Goal: Task Accomplishment & Management: Manage account settings

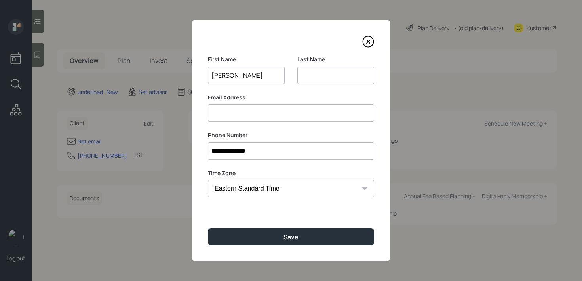
type input "[PERSON_NAME]"
click at [320, 77] on input at bounding box center [335, 75] width 77 height 17
type input "K"
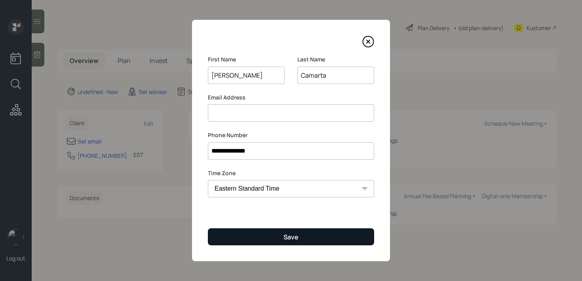
type input "Camarta"
click at [293, 239] on div "Save" at bounding box center [291, 236] width 15 height 9
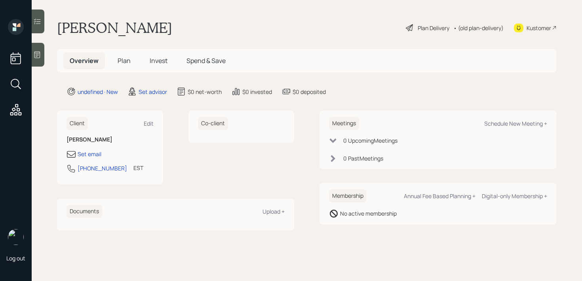
click at [39, 61] on div at bounding box center [38, 55] width 13 height 24
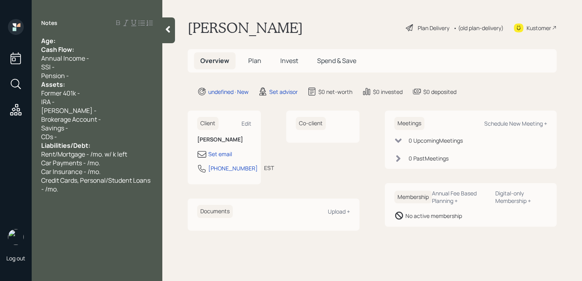
click at [85, 40] on div "Age:" at bounding box center [97, 40] width 112 height 9
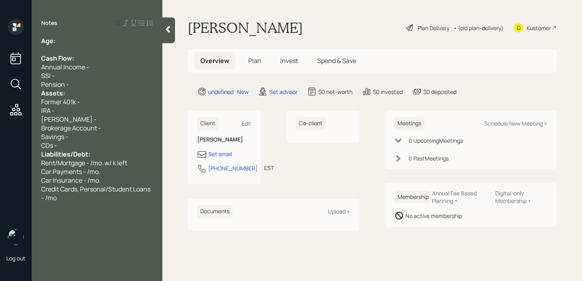
click at [82, 83] on div "Pension -" at bounding box center [97, 84] width 112 height 9
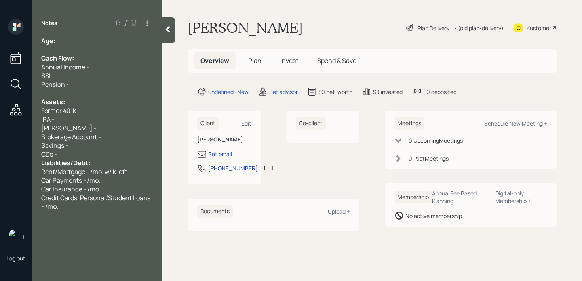
click at [93, 150] on div "CDs -" at bounding box center [97, 154] width 112 height 9
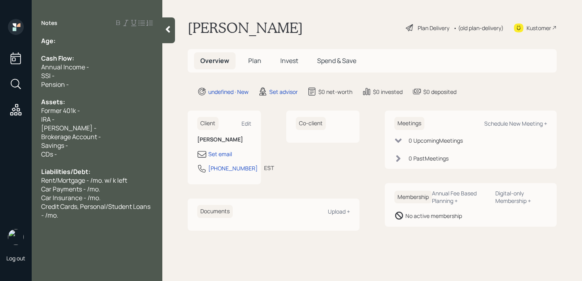
click at [116, 33] on div "Notes Age: Cash Flow: Annual Income - SSI - Pension - Assets: Former 401k - IRA…" at bounding box center [97, 145] width 131 height 252
click at [116, 38] on div "Age:" at bounding box center [97, 40] width 112 height 9
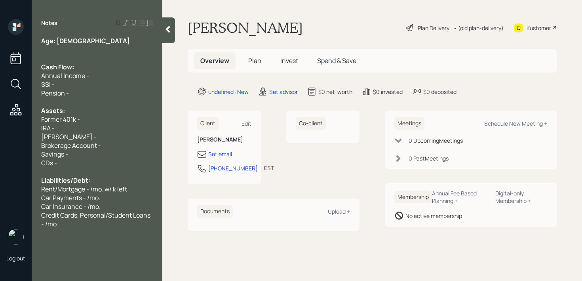
click at [112, 42] on div "Age: [DEMOGRAPHIC_DATA]" at bounding box center [97, 40] width 112 height 9
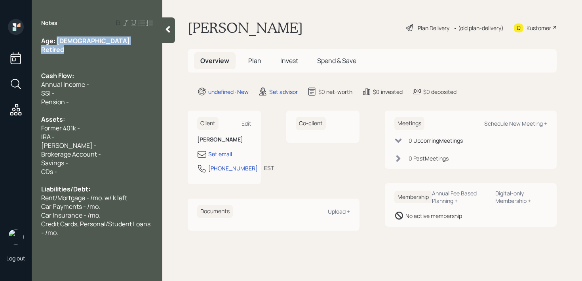
drag, startPoint x: 57, startPoint y: 40, endPoint x: 76, endPoint y: 51, distance: 22.0
click at [77, 51] on div "Age: [DEMOGRAPHIC_DATA] Retired Cash Flow: Annual Income - SSI - Pension - Asse…" at bounding box center [97, 136] width 112 height 200
click at [76, 51] on div "Retired" at bounding box center [97, 49] width 112 height 9
click at [109, 86] on div "Annual Income -" at bounding box center [97, 84] width 112 height 9
click at [109, 106] on div at bounding box center [97, 110] width 112 height 9
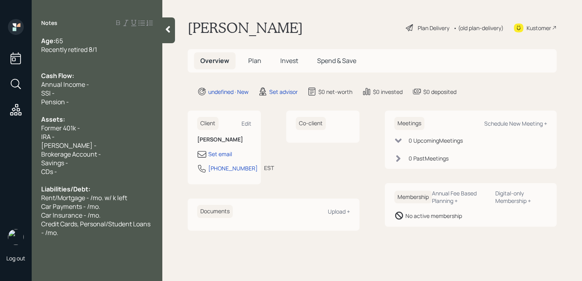
click at [112, 95] on div "SSI -" at bounding box center [97, 93] width 112 height 9
click at [112, 103] on div "Pension -" at bounding box center [97, 101] width 112 height 9
click at [98, 127] on div "Former 401k -" at bounding box center [97, 128] width 112 height 9
click at [83, 137] on div "IRA -" at bounding box center [97, 136] width 112 height 9
click at [86, 147] on div "[PERSON_NAME] -" at bounding box center [97, 145] width 112 height 9
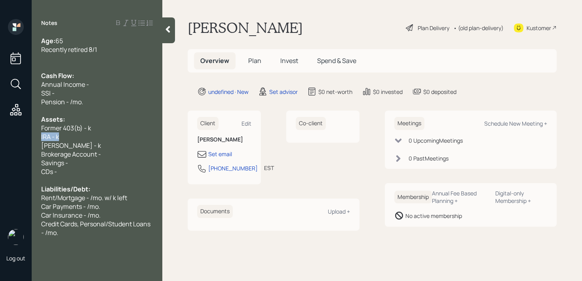
drag, startPoint x: 75, startPoint y: 137, endPoint x: 5, endPoint y: 137, distance: 70.1
click at [5, 137] on div "Log out Notes Age: [DEMOGRAPHIC_DATA] Recently retired 8/1 Cash Flow: Annual In…" at bounding box center [291, 140] width 582 height 281
click at [73, 135] on span "Fidelity 403(b) - k" at bounding box center [66, 136] width 50 height 9
click at [121, 144] on div "[PERSON_NAME] - k" at bounding box center [97, 145] width 112 height 9
click at [87, 126] on span "Former 403(b) - k" at bounding box center [66, 128] width 50 height 9
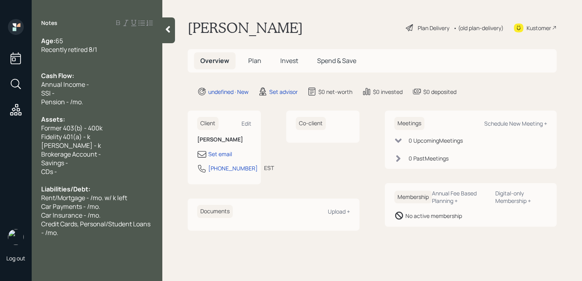
click at [100, 136] on div "Fidelity 401(a) - k" at bounding box center [97, 136] width 112 height 9
click at [88, 137] on span "Fidelity 401(a) - k" at bounding box center [65, 136] width 49 height 9
click at [89, 152] on span "Brokerage Account -" at bounding box center [71, 154] width 60 height 9
drag, startPoint x: 91, startPoint y: 148, endPoint x: 3, endPoint y: 150, distance: 88.7
click at [6, 149] on div "Log out Notes Age: [DEMOGRAPHIC_DATA] Recently retired 8/1 Cash Flow: Annual In…" at bounding box center [291, 140] width 582 height 281
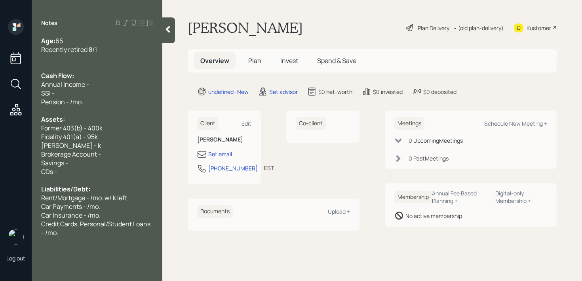
click at [44, 150] on span "Brokerage Account -" at bounding box center [71, 154] width 60 height 9
drag, startPoint x: 31, startPoint y: 145, endPoint x: 1, endPoint y: 145, distance: 30.1
click at [1, 145] on div "Log out Notes Age: [DEMOGRAPHIC_DATA] Recently retired 8/1 Cash Flow: Annual In…" at bounding box center [291, 140] width 582 height 281
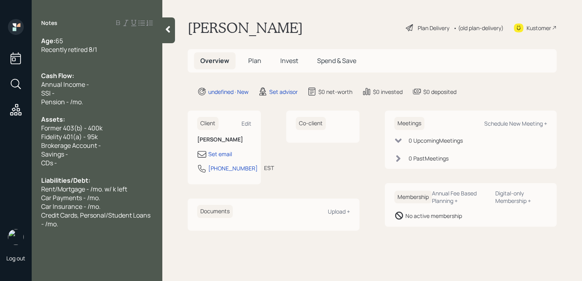
drag, startPoint x: 64, startPoint y: 168, endPoint x: 0, endPoint y: 164, distance: 64.3
click at [0, 164] on div "Log out Notes Age: [DEMOGRAPHIC_DATA] Recently retired 8/1 Cash Flow: Annual In…" at bounding box center [291, 140] width 582 height 281
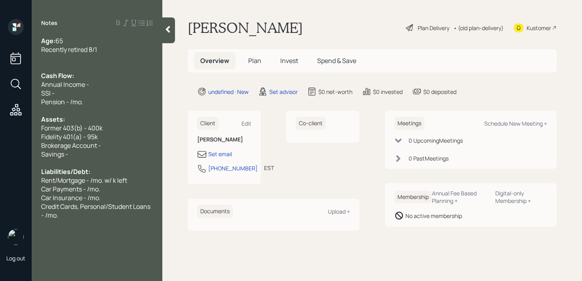
click at [75, 159] on div at bounding box center [97, 162] width 112 height 9
click at [83, 154] on div "Savings -" at bounding box center [97, 154] width 112 height 9
click at [124, 122] on div "Assets:" at bounding box center [97, 119] width 112 height 9
click at [128, 82] on div "Annual Income -" at bounding box center [97, 84] width 112 height 9
click at [122, 90] on div "SSI -" at bounding box center [97, 93] width 112 height 9
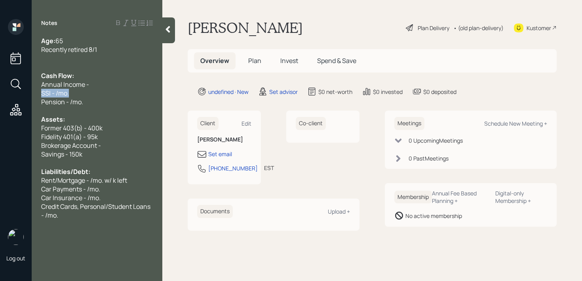
drag, startPoint x: 120, startPoint y: 93, endPoint x: 0, endPoint y: 93, distance: 120.4
click at [0, 93] on div "Log out Notes Age: [DEMOGRAPHIC_DATA] Recently retired 8/1 Cash Flow: Annual In…" at bounding box center [291, 140] width 582 height 281
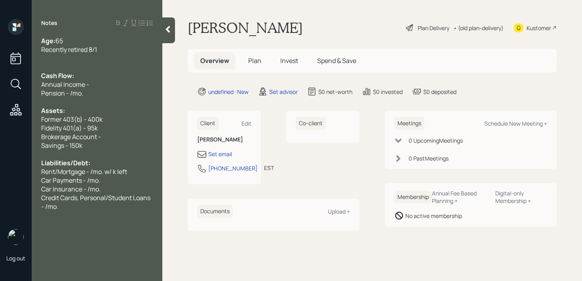
click at [115, 202] on span "Credit Cards, Personal/Student Loans - /mo." at bounding box center [96, 201] width 110 height 17
click at [116, 209] on div "Credit Cards, Personal/Student Loans - /mo." at bounding box center [97, 201] width 112 height 17
click at [135, 55] on div at bounding box center [97, 58] width 112 height 9
click at [137, 236] on div "Might wait until 70 for SSI" at bounding box center [97, 232] width 112 height 9
click at [111, 195] on span "Credit Cards, Personal/Student Loans - /mo." at bounding box center [96, 201] width 110 height 17
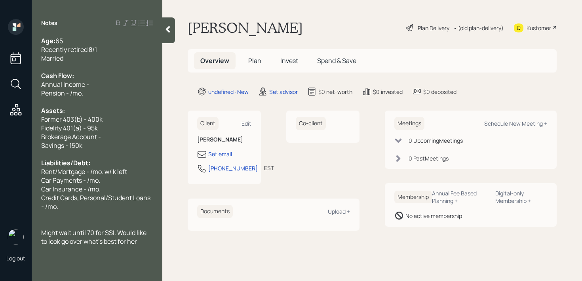
click at [110, 143] on div "Savings - 150k" at bounding box center [97, 145] width 112 height 9
click at [114, 141] on div "Savings - 150k" at bounding box center [97, 145] width 112 height 9
drag, startPoint x: 119, startPoint y: 137, endPoint x: 8, endPoint y: 137, distance: 110.9
click at [8, 137] on div "Log out Notes Age: [DEMOGRAPHIC_DATA] Recently retired 8/1 Married Cash Flow: A…" at bounding box center [291, 140] width 582 height 281
click at [100, 133] on span "Brokerage Account -" at bounding box center [71, 136] width 60 height 9
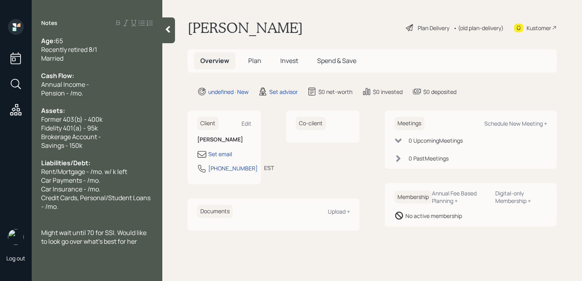
click at [107, 135] on div "Brokerage Account -" at bounding box center [97, 136] width 112 height 9
click at [117, 102] on div at bounding box center [97, 101] width 112 height 9
click at [120, 89] on div "Pension - /mo." at bounding box center [97, 93] width 112 height 9
click at [100, 129] on div "Fidelity 401(a) - 95k" at bounding box center [97, 128] width 112 height 9
click at [114, 181] on div "Car Payments - /mo." at bounding box center [97, 180] width 112 height 9
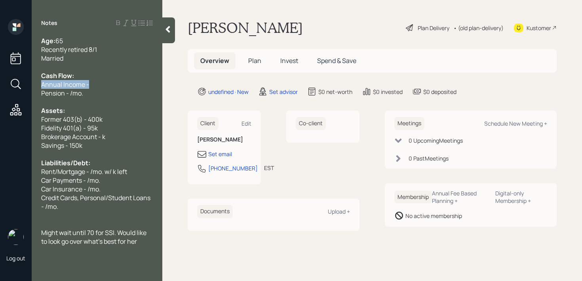
drag, startPoint x: 113, startPoint y: 83, endPoint x: 0, endPoint y: 83, distance: 112.5
click at [0, 83] on div "Log out Notes Age: [DEMOGRAPHIC_DATA] Recently retired 8/1 Married Cash Flow: A…" at bounding box center [291, 140] width 582 height 281
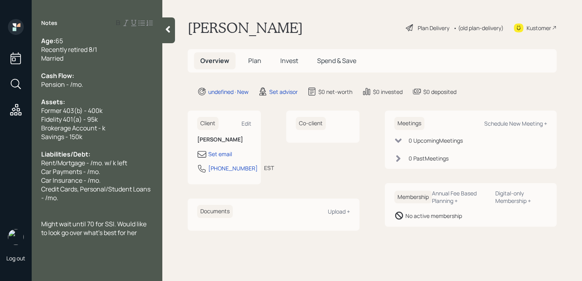
drag, startPoint x: 116, startPoint y: 131, endPoint x: 0, endPoint y: 131, distance: 116.4
click at [0, 131] on div "Log out Notes Age: [DEMOGRAPHIC_DATA] Recently retired 8/1 Married Cash Flow: P…" at bounding box center [291, 140] width 582 height 281
click at [71, 86] on span "Pension - /mo." at bounding box center [62, 84] width 42 height 9
click at [72, 81] on span "Pension - /mo." at bounding box center [62, 84] width 42 height 9
click at [69, 85] on span "Pension - 5.4k/mo." at bounding box center [68, 84] width 54 height 9
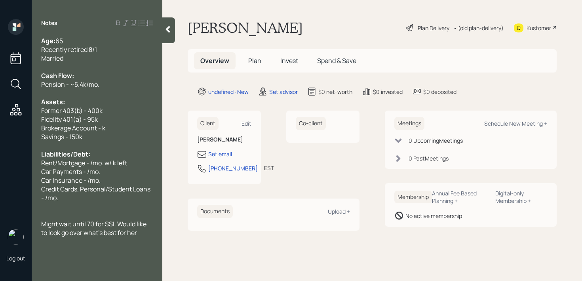
click at [158, 93] on div "Age: [DEMOGRAPHIC_DATA] Recently retired 8/1 Married Cash Flow: Pension - ~5.4k…" at bounding box center [97, 145] width 131 height 218
click at [91, 191] on span "Credit Cards, Personal/Student Loans - /mo." at bounding box center [96, 193] width 110 height 17
click at [89, 206] on div at bounding box center [97, 206] width 112 height 9
click at [127, 89] on div at bounding box center [97, 93] width 112 height 9
click at [131, 84] on div "Pension - ~5.4k/mo." at bounding box center [97, 84] width 112 height 9
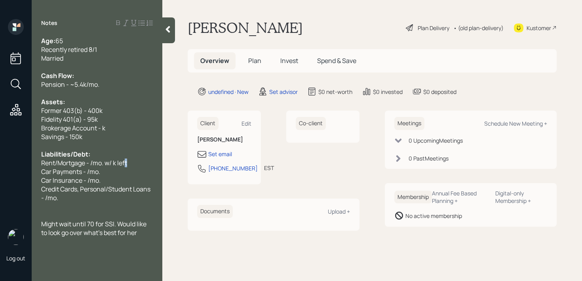
drag, startPoint x: 136, startPoint y: 164, endPoint x: 127, endPoint y: 163, distance: 9.1
click at [127, 163] on div "Rent/Mortgage - /mo. w/ k left" at bounding box center [97, 162] width 112 height 9
click at [52, 162] on span "Rent/Mortgage - /mo. w/ k left" at bounding box center [84, 162] width 86 height 9
drag, startPoint x: 41, startPoint y: 162, endPoint x: 8, endPoint y: 162, distance: 32.9
click at [13, 162] on div "Log out Notes Age: [DEMOGRAPHIC_DATA] Recently retired 8/1 Married Cash Flow: P…" at bounding box center [291, 140] width 582 height 281
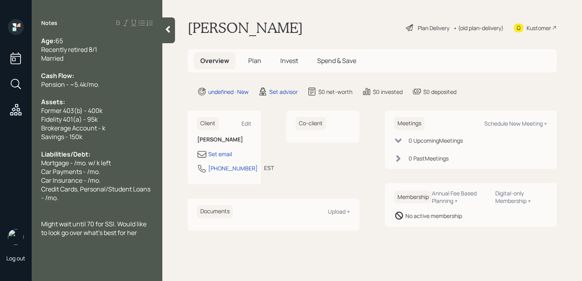
click at [103, 163] on span "Mortgage - /mo. w/ k left" at bounding box center [76, 162] width 70 height 9
click at [116, 163] on div "Mortgage - /mo. w/ k left" at bounding box center [97, 162] width 112 height 9
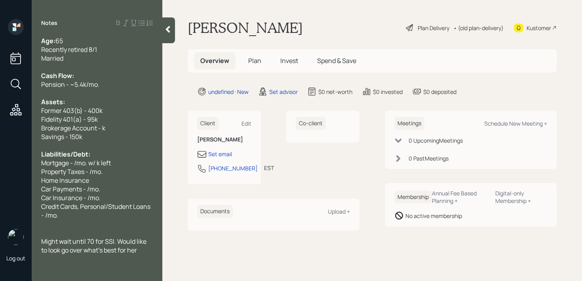
click at [118, 159] on div "Mortgage - /mo. w/ k left" at bounding box center [97, 162] width 112 height 9
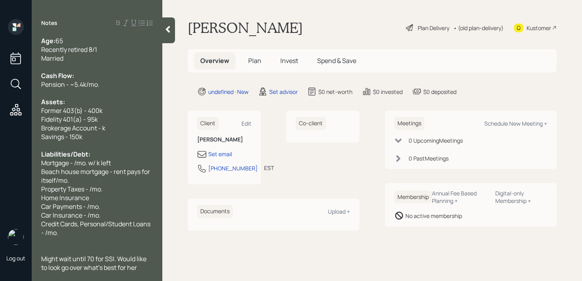
click at [102, 161] on span "Mortgage - /mo. w/ k left" at bounding box center [76, 162] width 70 height 9
click at [76, 164] on span "Mortgage - /mo. w/ k left" at bounding box center [76, 162] width 70 height 9
drag, startPoint x: 129, startPoint y: 159, endPoint x: 101, endPoint y: 159, distance: 28.5
click at [101, 159] on div "Mortgage - 2.6k/mo. w/ k left" at bounding box center [97, 162] width 112 height 9
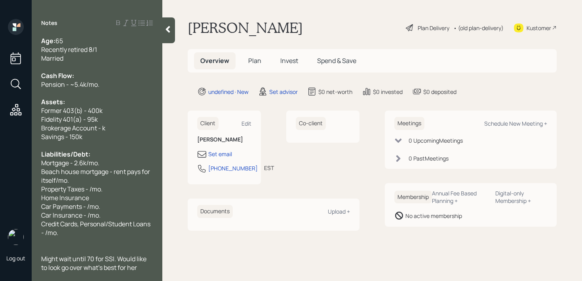
click at [126, 196] on div "Home Insurance" at bounding box center [97, 197] width 112 height 9
click at [133, 191] on div "Property Taxes - /mo." at bounding box center [97, 189] width 112 height 9
drag, startPoint x: 137, startPoint y: 190, endPoint x: 10, endPoint y: 190, distance: 127.5
click at [10, 190] on div "Log out Notes Age: [DEMOGRAPHIC_DATA] Recently retired 8/1 Married Cash Flow: P…" at bounding box center [291, 140] width 582 height 281
drag, startPoint x: 100, startPoint y: 193, endPoint x: 21, endPoint y: 193, distance: 78.4
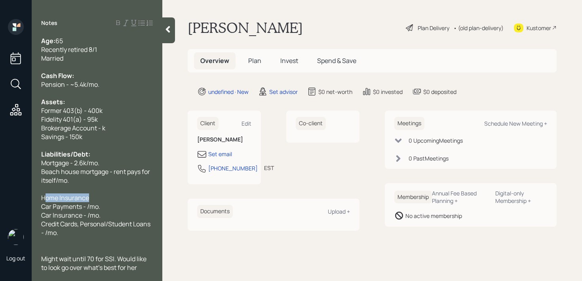
click at [21, 193] on div "Log out Notes Age: [DEMOGRAPHIC_DATA] Recently retired 8/1 Married Cash Flow: P…" at bounding box center [291, 140] width 582 height 281
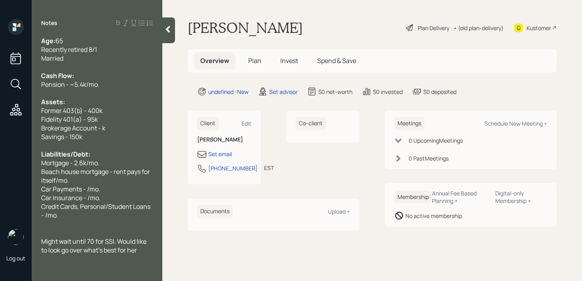
click at [55, 181] on span "Beach house mortgage - rent pays for itself/mo." at bounding box center [96, 175] width 110 height 17
click at [87, 188] on span "Car Payments - /mo." at bounding box center [70, 189] width 59 height 9
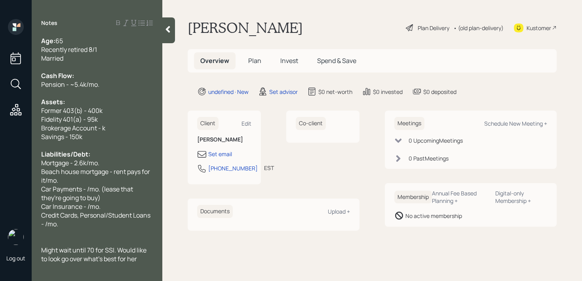
click at [84, 208] on span "Car Insurance - /mo." at bounding box center [70, 206] width 59 height 9
click at [99, 200] on span "Car Payments - /mo. (lease that they're going to buy)" at bounding box center [87, 193] width 93 height 17
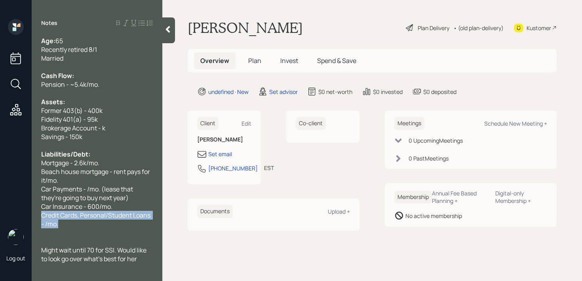
drag, startPoint x: 93, startPoint y: 223, endPoint x: 25, endPoint y: 213, distance: 69.2
click at [25, 213] on div "Log out Notes Age: [DEMOGRAPHIC_DATA] Recently retired 8/1 Married Cash Flow: P…" at bounding box center [291, 140] width 582 height 281
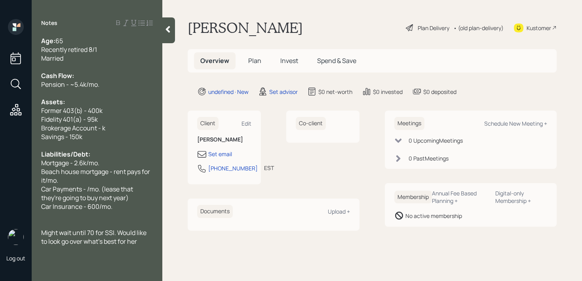
click at [141, 249] on div at bounding box center [97, 250] width 112 height 9
click at [216, 158] on div "Set email" at bounding box center [224, 154] width 54 height 10
click at [221, 152] on div "Set email" at bounding box center [220, 154] width 24 height 8
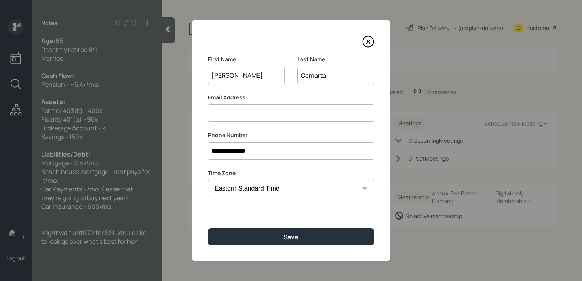
click at [236, 109] on input at bounding box center [291, 112] width 166 height 17
type input "[EMAIL_ADDRESS][DOMAIN_NAME]"
click at [239, 71] on input "[PERSON_NAME]" at bounding box center [246, 75] width 77 height 17
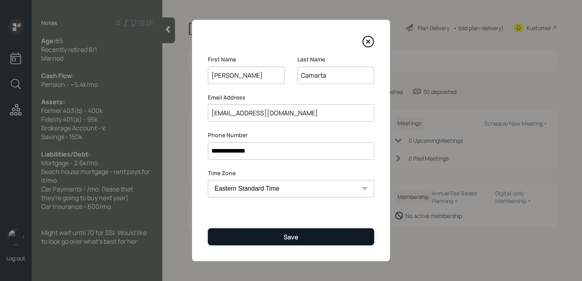
click at [272, 237] on button "Save" at bounding box center [291, 236] width 166 height 17
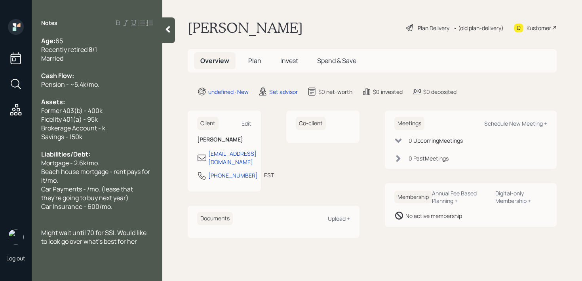
click at [126, 214] on div at bounding box center [97, 215] width 112 height 9
click at [142, 235] on div "Might wait until 70 for SSI. Would like to look go over what's best for her" at bounding box center [97, 227] width 112 height 17
click at [67, 48] on span "Recently retired 8/1" at bounding box center [69, 49] width 56 height 9
click at [75, 54] on div "Married" at bounding box center [97, 58] width 112 height 9
click at [85, 57] on div "Married" at bounding box center [97, 58] width 112 height 9
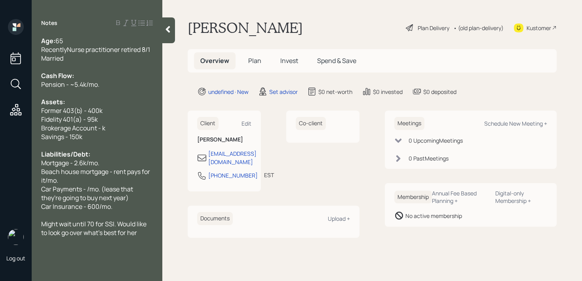
click at [67, 49] on span "RecentlyNurse practitioner retired 8/1" at bounding box center [95, 49] width 109 height 9
click at [126, 50] on span "Recently Nurse practitioner retired 8/1" at bounding box center [96, 49] width 110 height 9
click at [124, 50] on span "Recently Nurse practitioner retired 8/1" at bounding box center [96, 49] width 110 height 9
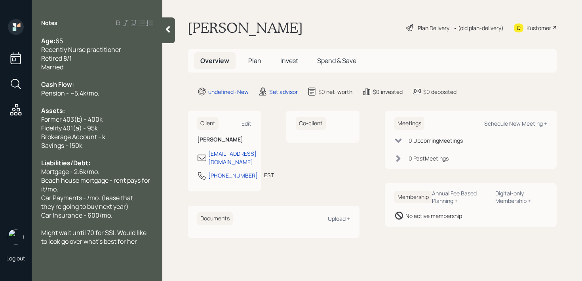
click at [84, 71] on div at bounding box center [97, 75] width 112 height 9
click at [88, 58] on div "Retired 8/1" at bounding box center [97, 58] width 112 height 9
drag, startPoint x: 88, startPoint y: 58, endPoint x: 8, endPoint y: 58, distance: 79.2
click at [11, 58] on div "Log out Notes Age: [DEMOGRAPHIC_DATA] Recently Nurse practitioner Retired 8/1 M…" at bounding box center [291, 140] width 582 height 281
click at [67, 64] on div "Married" at bounding box center [97, 67] width 112 height 9
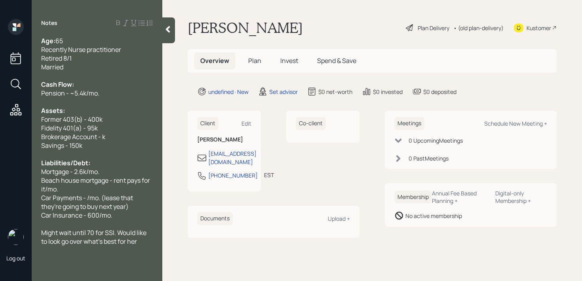
click at [79, 62] on div "Retired 8/1" at bounding box center [97, 58] width 112 height 9
click at [82, 61] on div "Retired 8/1" at bounding box center [97, 58] width 112 height 9
click at [113, 188] on div "Beach house mortgage - rent pays for it/mo." at bounding box center [97, 184] width 112 height 17
click at [116, 219] on div at bounding box center [97, 223] width 112 height 9
click at [124, 216] on div "Car Insurance - 600/mo." at bounding box center [97, 215] width 112 height 9
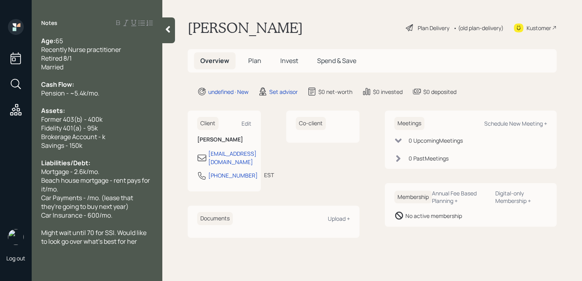
click at [132, 210] on div "Car Payments - /mo. (lease that they're going to buy next year)" at bounding box center [97, 201] width 112 height 17
click at [132, 203] on div "Car Payments - /mo. (lease that they're going to buy next year)" at bounding box center [97, 201] width 112 height 17
click at [90, 198] on span "Car Payments - /mo. (lease that they're going to buy next year)" at bounding box center [87, 201] width 93 height 17
drag, startPoint x: 87, startPoint y: 198, endPoint x: 153, endPoint y: 152, distance: 80.3
click at [88, 198] on span "Car Payments - /mo. (lease that they're going to buy next year)" at bounding box center [87, 201] width 93 height 17
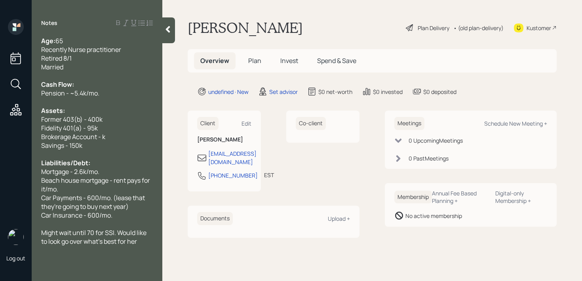
drag, startPoint x: 119, startPoint y: 219, endPoint x: 0, endPoint y: 219, distance: 118.8
click at [0, 219] on div "Log out Notes Age: [DEMOGRAPHIC_DATA] Recently Nurse practitioner Retired 8/1 M…" at bounding box center [291, 140] width 582 height 281
click at [116, 219] on div at bounding box center [97, 223] width 112 height 9
drag, startPoint x: 122, startPoint y: 217, endPoint x: 0, endPoint y: 217, distance: 122.4
click at [0, 217] on div "Log out Notes Age: [DEMOGRAPHIC_DATA] Recently Nurse practitioner Retired 8/1 M…" at bounding box center [291, 140] width 582 height 281
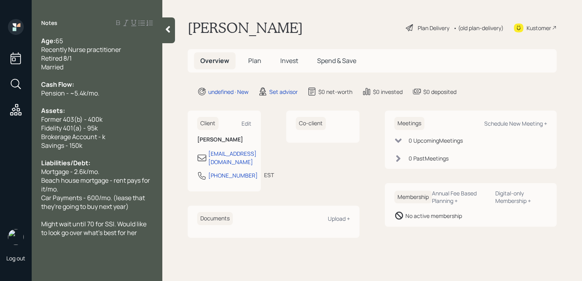
click at [143, 234] on div "Might wait until 70 for SSI. Would like to look go over what's best for her" at bounding box center [97, 227] width 112 height 17
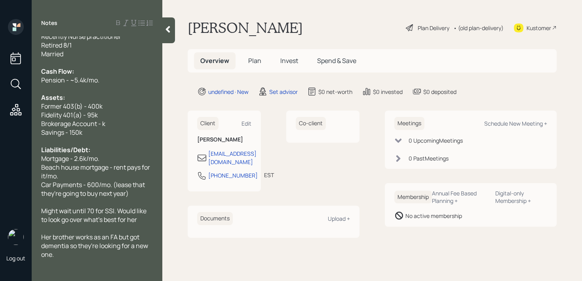
scroll to position [22, 0]
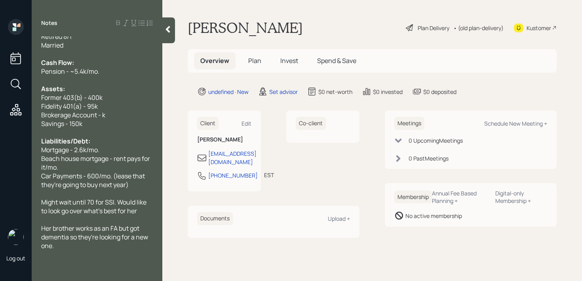
click at [111, 76] on div at bounding box center [97, 80] width 112 height 9
click at [522, 124] on div "Schedule New Meeting +" at bounding box center [515, 124] width 63 height 8
select select "round-[PERSON_NAME]"
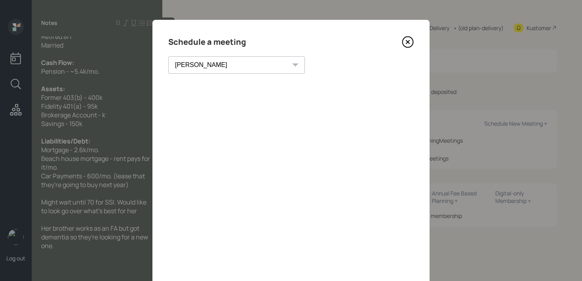
click at [409, 39] on icon at bounding box center [408, 42] width 12 height 12
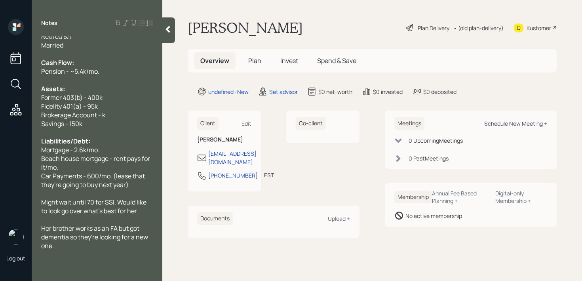
click at [527, 125] on div "Schedule New Meeting +" at bounding box center [515, 124] width 63 height 8
select select "round-[PERSON_NAME]"
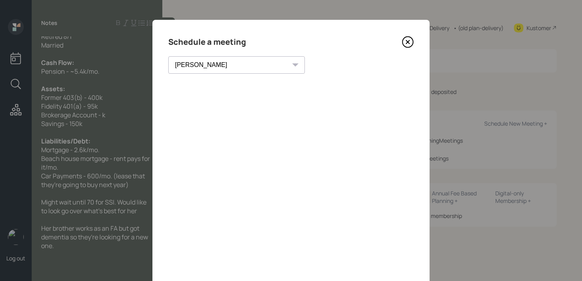
click at [406, 43] on icon at bounding box center [407, 41] width 3 height 3
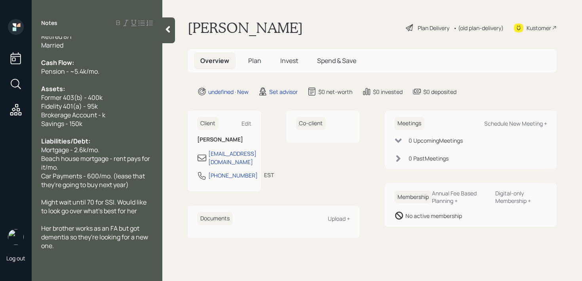
click at [147, 183] on div "Car Payments - 600/mo. (lease that they're going to buy next year)" at bounding box center [97, 179] width 112 height 17
click at [122, 162] on span "Beach house mortgage - rent pays for it/mo." at bounding box center [96, 162] width 110 height 17
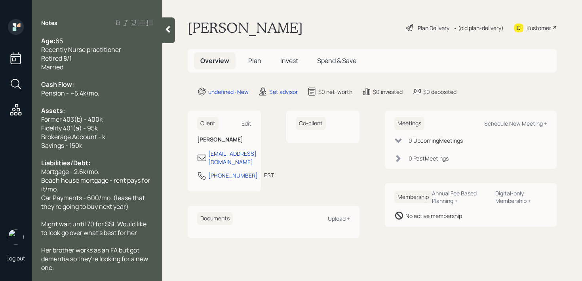
click at [109, 65] on div "Married" at bounding box center [97, 67] width 112 height 9
click at [106, 59] on div "Retired 8/1" at bounding box center [97, 58] width 112 height 9
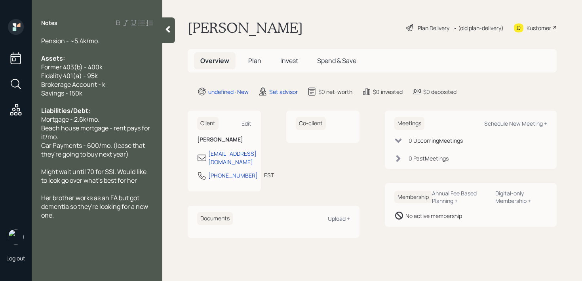
click at [88, 213] on div "Her brother works as an FA but got dementia so they're looking for a new one." at bounding box center [97, 206] width 112 height 26
click at [137, 235] on div "big concern - tax strategies" at bounding box center [97, 232] width 112 height 9
click at [542, 32] on div "Kustomer" at bounding box center [535, 27] width 43 height 17
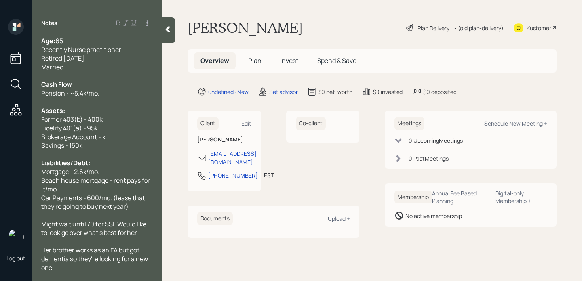
click at [130, 65] on div "Married" at bounding box center [97, 67] width 112 height 9
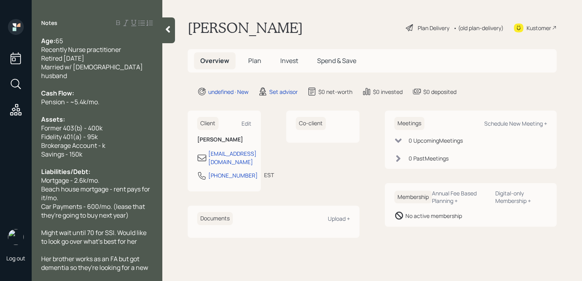
scroll to position [87, 0]
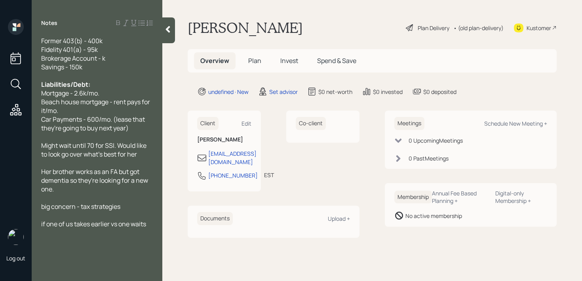
click at [124, 211] on div at bounding box center [97, 215] width 112 height 9
click at [130, 202] on div "big concern - tax strategies" at bounding box center [97, 206] width 112 height 9
click at [43, 219] on span "if one of us takes earlier vs one waits" at bounding box center [93, 223] width 105 height 9
click at [139, 211] on div at bounding box center [97, 215] width 112 height 9
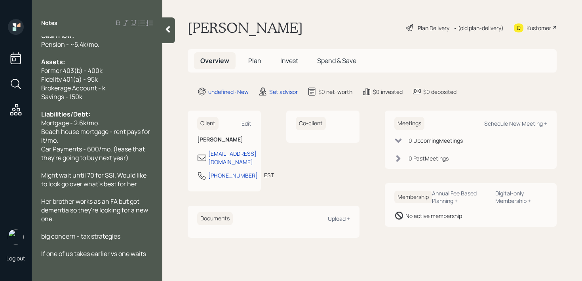
scroll to position [59, 0]
drag, startPoint x: 230, startPoint y: 180, endPoint x: 209, endPoint y: 170, distance: 23.2
click at [209, 171] on div "[PHONE_NUMBER] EST Currently 4:46 PM" at bounding box center [224, 178] width 54 height 14
copy div "[PHONE_NUMBER]"
click at [75, 230] on span "big concern - tax strategies" at bounding box center [80, 234] width 79 height 9
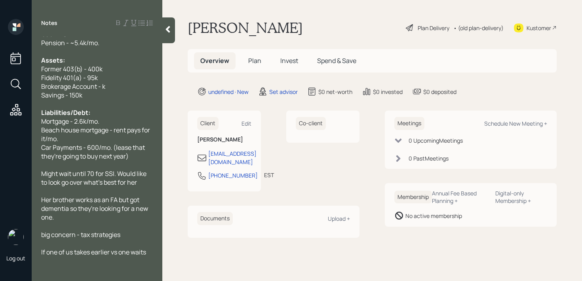
scroll to position [0, 0]
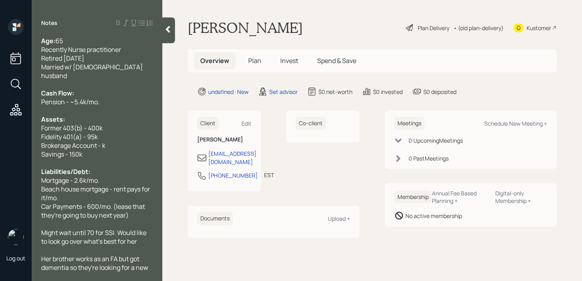
click at [127, 141] on div "Brokerage Account - k" at bounding box center [97, 145] width 112 height 9
drag, startPoint x: 127, startPoint y: 136, endPoint x: 0, endPoint y: 136, distance: 126.7
click at [0, 136] on div "Log out Notes Age: [DEMOGRAPHIC_DATA] Recently Nurse practitioner Retired [DATE…" at bounding box center [291, 140] width 582 height 281
click at [62, 141] on span "Brokerage Account - k" at bounding box center [73, 145] width 64 height 9
click at [105, 141] on span "Brokerage Account - k" at bounding box center [73, 145] width 64 height 9
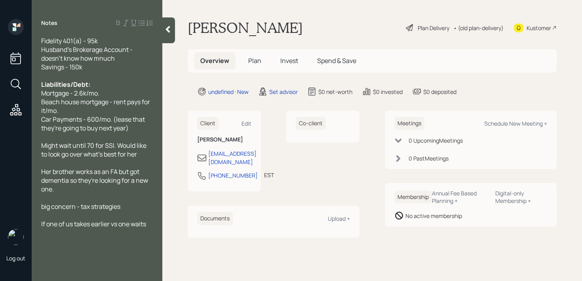
scroll to position [15, 0]
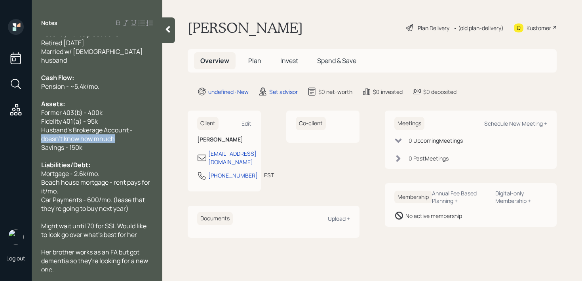
drag, startPoint x: 124, startPoint y: 132, endPoint x: 35, endPoint y: 127, distance: 89.6
click at [35, 127] on div "Age: [DEMOGRAPHIC_DATA] Recently Nurse practitioner Retired [DATE] Married w/ […" at bounding box center [97, 153] width 131 height 235
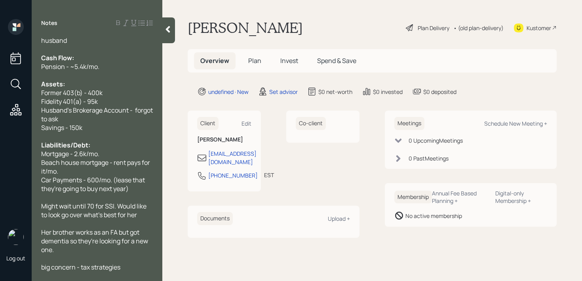
scroll to position [36, 0]
click at [118, 162] on div "Beach house mortgage - rent pays for it/mo." at bounding box center [97, 165] width 112 height 17
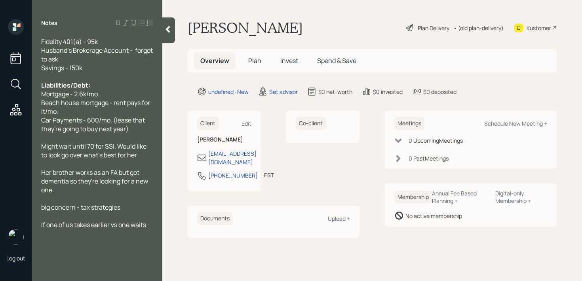
scroll to position [96, 0]
click at [143, 148] on div "Might wait until 70 for SSI. Would like to look go over what's best for her" at bounding box center [97, 149] width 112 height 17
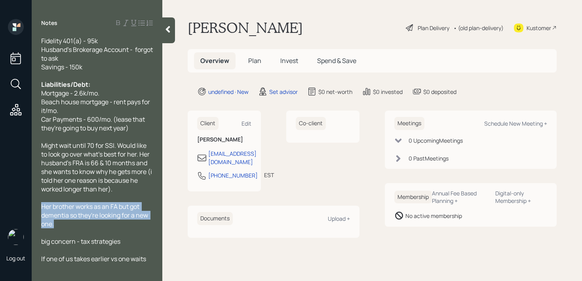
drag, startPoint x: 79, startPoint y: 217, endPoint x: 34, endPoint y: 201, distance: 47.1
click at [34, 201] on div "Age: [DEMOGRAPHIC_DATA] Recently Nurse practitioner Retired [DATE] Married w/ […" at bounding box center [97, 153] width 131 height 235
click at [35, 201] on div "Age: [DEMOGRAPHIC_DATA] Recently Nurse practitioner Retired [DATE] Married w/ […" at bounding box center [97, 153] width 131 height 235
drag, startPoint x: 65, startPoint y: 213, endPoint x: 38, endPoint y: 193, distance: 33.3
click at [38, 193] on div "Age: [DEMOGRAPHIC_DATA] Recently Nurse practitioner Retired [DATE] Married w/ […" at bounding box center [97, 153] width 131 height 235
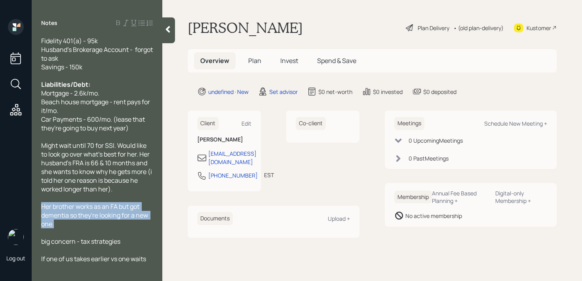
copy span "Her brother works as an FA but got dementia so they're looking for a new one."
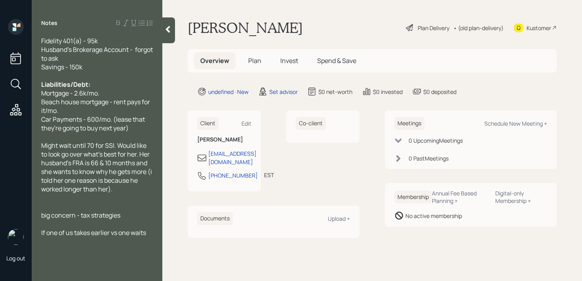
click at [137, 120] on div "Car Payments - 600/mo. (lease that they're going to buy next year)" at bounding box center [97, 123] width 112 height 17
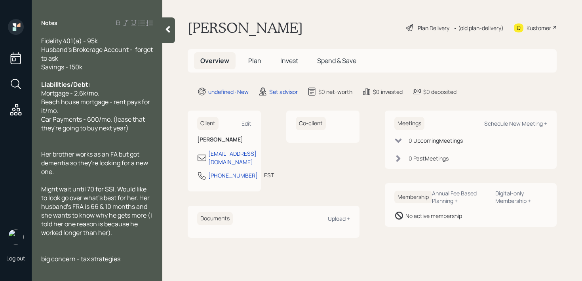
click at [93, 150] on span "Her brother works as an FA but got dementia so they're looking for a new one." at bounding box center [95, 163] width 108 height 26
click at [72, 162] on div "Her brother was her FA but got dementia so they're looking for a new one." at bounding box center [97, 163] width 112 height 26
click at [131, 150] on div "Her brother was her FA but got dementia so they're looking for a new one." at bounding box center [97, 163] width 112 height 26
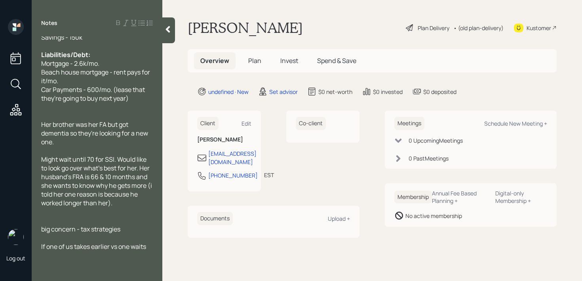
scroll to position [129, 0]
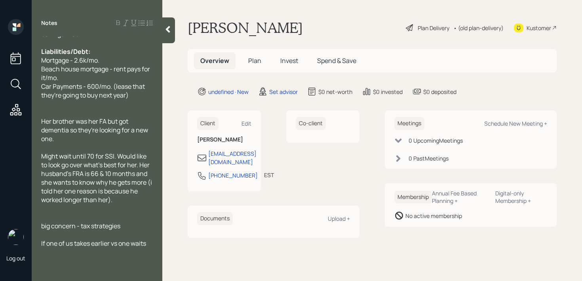
click at [121, 213] on div at bounding box center [97, 217] width 112 height 9
click at [45, 221] on span "big concern - tax strategies" at bounding box center [80, 225] width 79 height 9
drag, startPoint x: 133, startPoint y: 219, endPoint x: 24, endPoint y: 219, distance: 108.5
click at [24, 219] on div "Log out Notes Age: [DEMOGRAPHIC_DATA] Recently Nurse practitioner Retired [DATE…" at bounding box center [291, 140] width 582 height 281
click at [127, 187] on div "Might wait until 70 for SSI. Would like to look go over what's best for her. He…" at bounding box center [97, 178] width 112 height 52
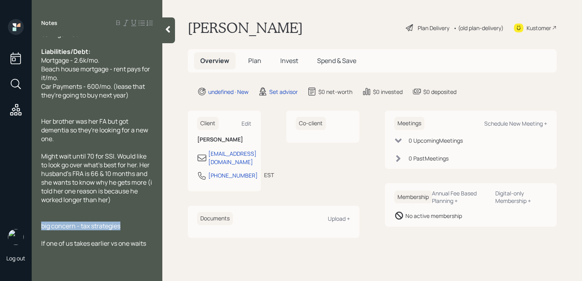
drag, startPoint x: 132, startPoint y: 215, endPoint x: 0, endPoint y: 215, distance: 132.3
click at [0, 215] on div "Log out Notes Age: [DEMOGRAPHIC_DATA] Recently Nurse practitioner Retired [DATE…" at bounding box center [291, 140] width 582 height 281
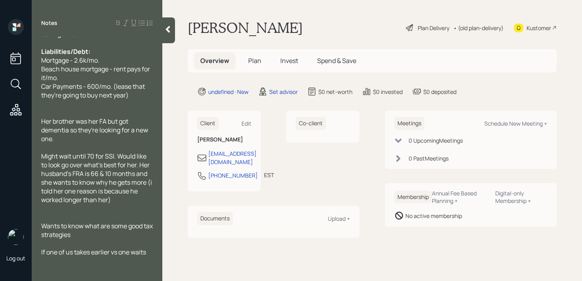
scroll to position [0, 0]
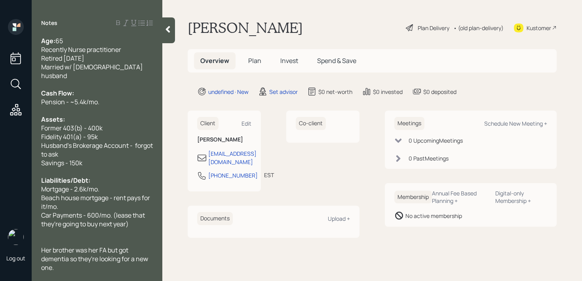
click at [42, 59] on span "Retired [DATE]" at bounding box center [62, 58] width 43 height 9
click at [88, 63] on span "Married w/ [DEMOGRAPHIC_DATA] husband" at bounding box center [92, 71] width 103 height 17
click at [94, 57] on div "Retired [DATE]" at bounding box center [97, 58] width 112 height 9
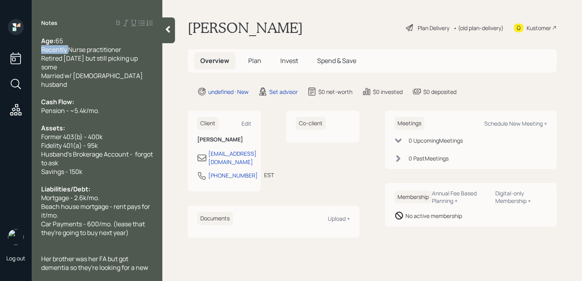
drag, startPoint x: 63, startPoint y: 49, endPoint x: 27, endPoint y: 49, distance: 36.8
click at [30, 49] on div "Log out Notes Age: [DEMOGRAPHIC_DATA] Recently Nurse practitioner Retired [DATE…" at bounding box center [291, 140] width 582 height 281
drag, startPoint x: 98, startPoint y: 49, endPoint x: 0, endPoint y: 49, distance: 97.8
click at [0, 49] on div "Log out Notes Age: [DEMOGRAPHIC_DATA] Nurse practitioner Retired [DATE] but sti…" at bounding box center [291, 140] width 582 height 281
copy span "Nurse practitioner"
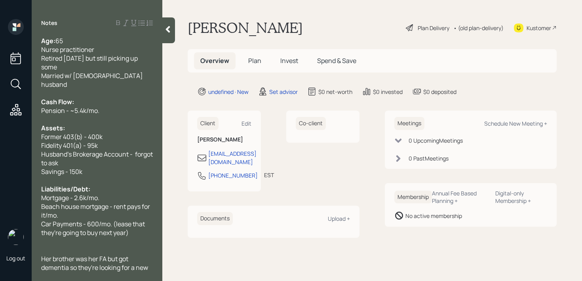
click at [64, 59] on span "Retired [DATE] but still picking up some" at bounding box center [90, 62] width 98 height 17
click at [119, 57] on span "Retired Nurse practitioner as of [DATE] but still picking up some" at bounding box center [87, 62] width 93 height 17
click at [88, 55] on span "Retired Nurse practitioner as of [DATE] but still picking up some" at bounding box center [86, 62] width 91 height 17
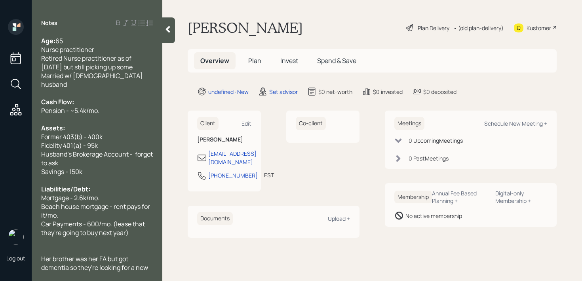
click at [86, 56] on span "Retired Nurse practitioner as of [DATE] but still picking up some" at bounding box center [86, 62] width 91 height 17
drag, startPoint x: 99, startPoint y: 48, endPoint x: 5, endPoint y: 48, distance: 94.6
click at [18, 48] on div "Log out Notes Age: [DEMOGRAPHIC_DATA] Nurse practitioner Retired Nurse Practiti…" at bounding box center [291, 140] width 582 height 281
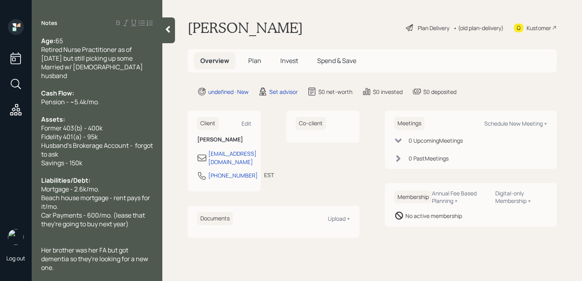
click at [124, 56] on div "Retired Nurse Practitioner as of [DATE] but still picking up some" at bounding box center [97, 53] width 112 height 17
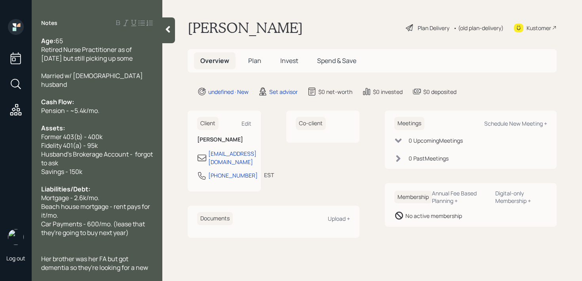
click at [124, 63] on div at bounding box center [97, 67] width 112 height 9
click at [128, 55] on div "Retired Nurse Practitioner as of [DATE] but still picking up some" at bounding box center [97, 53] width 112 height 17
click at [131, 89] on div at bounding box center [97, 93] width 112 height 9
click at [135, 74] on div "Married w/ [DEMOGRAPHIC_DATA] husband" at bounding box center [97, 79] width 112 height 17
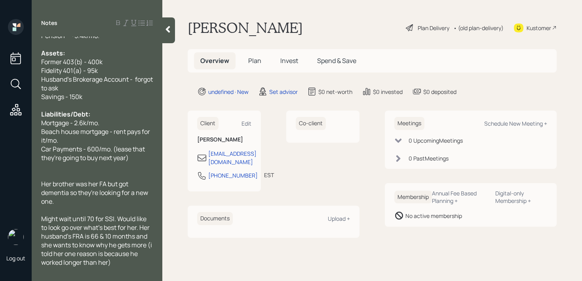
scroll to position [79, 0]
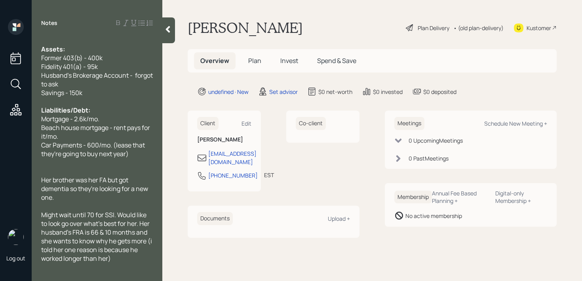
click at [102, 167] on div at bounding box center [97, 171] width 112 height 9
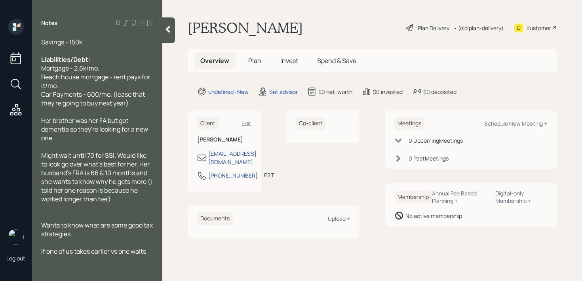
scroll to position [137, 0]
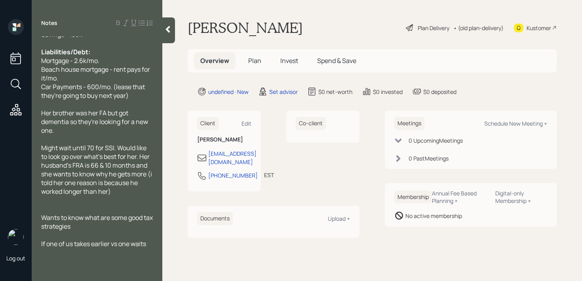
click at [111, 218] on div "Wants to know what are some good tax strategies" at bounding box center [97, 221] width 112 height 17
click at [93, 204] on div at bounding box center [97, 208] width 112 height 9
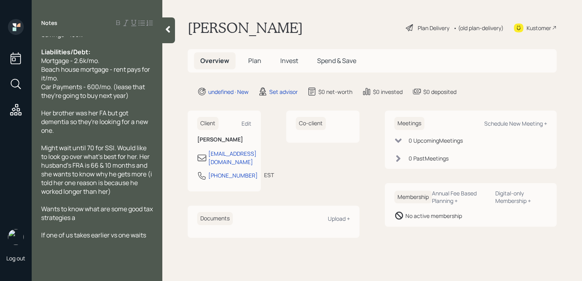
click at [99, 208] on div "Wants to know what are some good tax strategies a" at bounding box center [97, 212] width 112 height 17
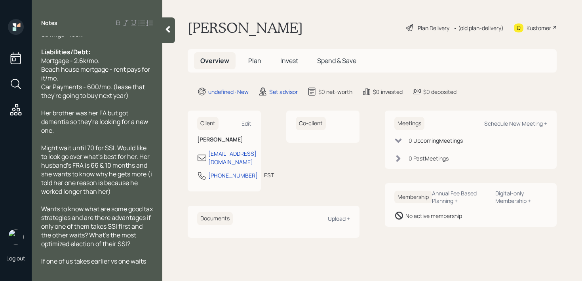
drag, startPoint x: 149, startPoint y: 260, endPoint x: 26, endPoint y: 260, distance: 122.8
click at [26, 260] on div "Log out Notes Age: [DEMOGRAPHIC_DATA] Retired Nurse Practitioner as of [DATE] b…" at bounding box center [291, 140] width 582 height 281
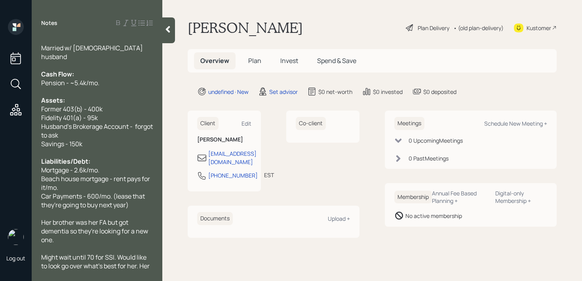
scroll to position [0, 0]
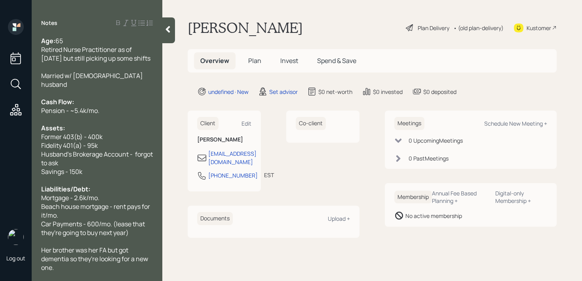
click at [122, 65] on div at bounding box center [97, 67] width 112 height 9
click at [168, 32] on icon at bounding box center [168, 29] width 8 height 8
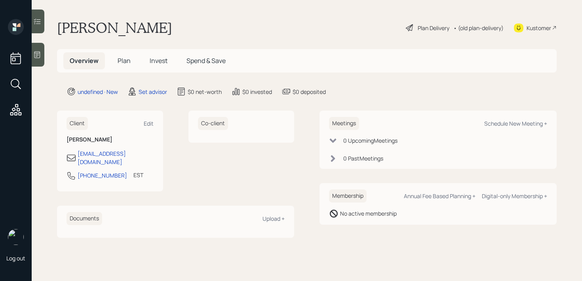
click at [241, 17] on main "[PERSON_NAME] Plan Delivery • (old plan-delivery) Kustomer Overview Plan Invest…" at bounding box center [307, 140] width 550 height 281
